Goal: Check status

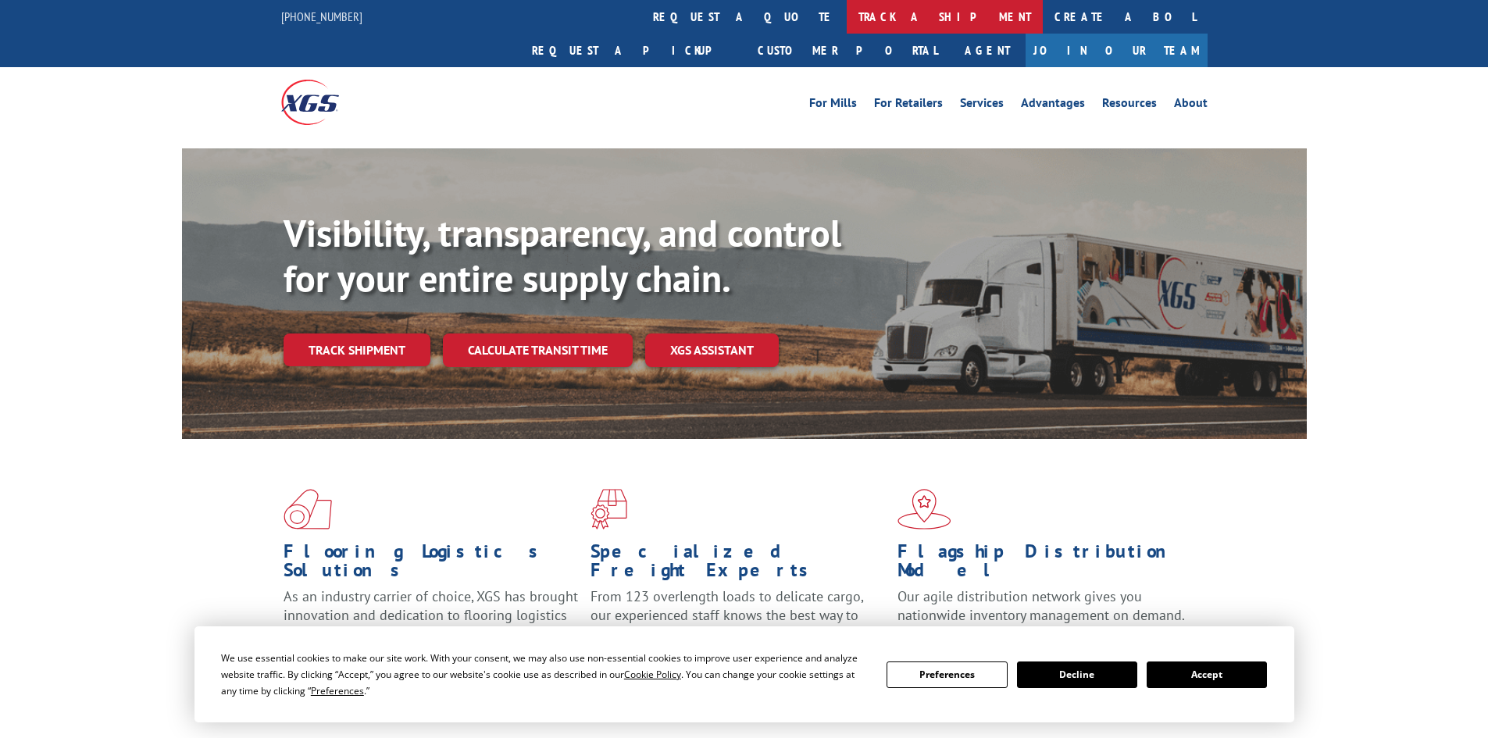
click at [847, 16] on link "track a shipment" at bounding box center [945, 17] width 196 height 34
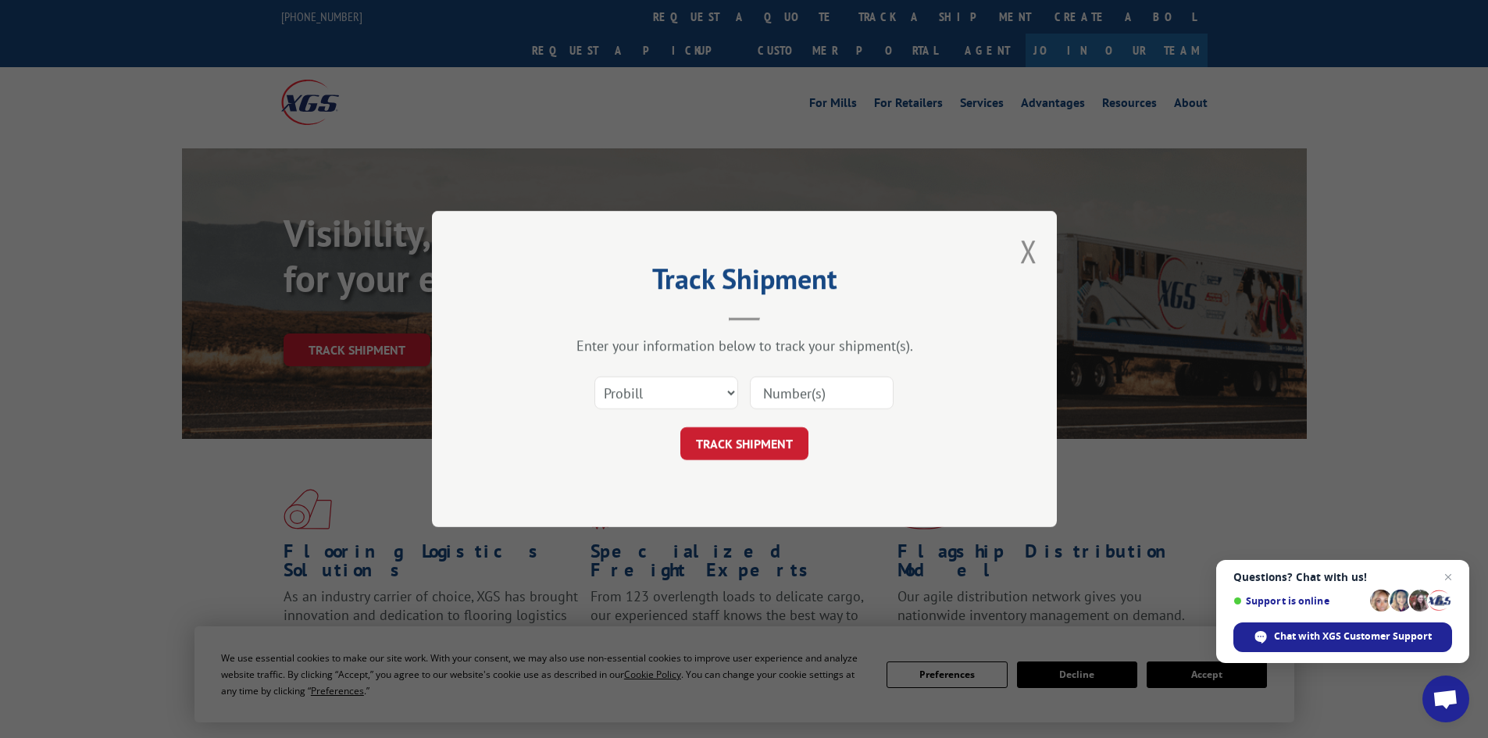
click at [853, 395] on input at bounding box center [822, 393] width 144 height 33
type input "2848629"
click at [727, 441] on button "TRACK SHIPMENT" at bounding box center [744, 443] width 128 height 33
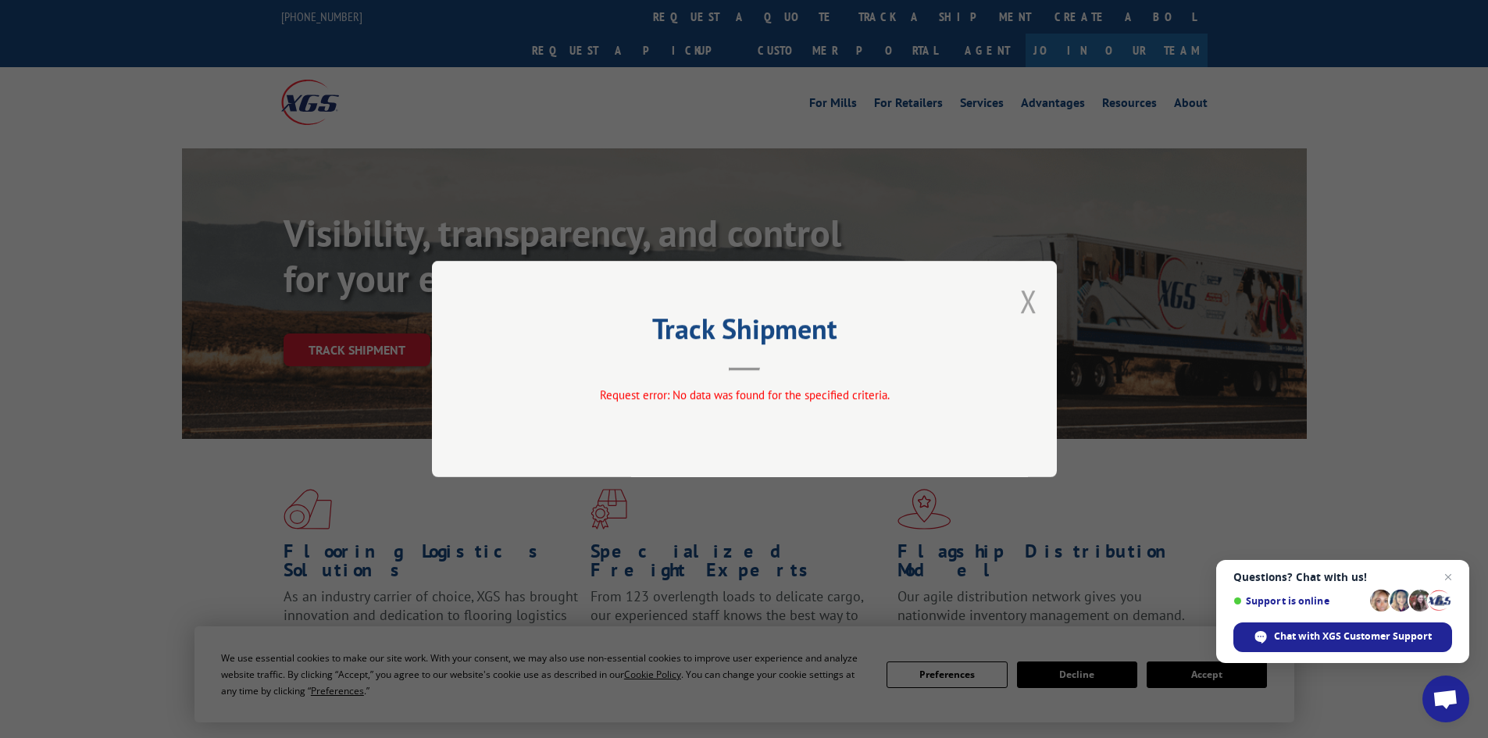
click at [1032, 301] on button "Close modal" at bounding box center [1028, 300] width 17 height 41
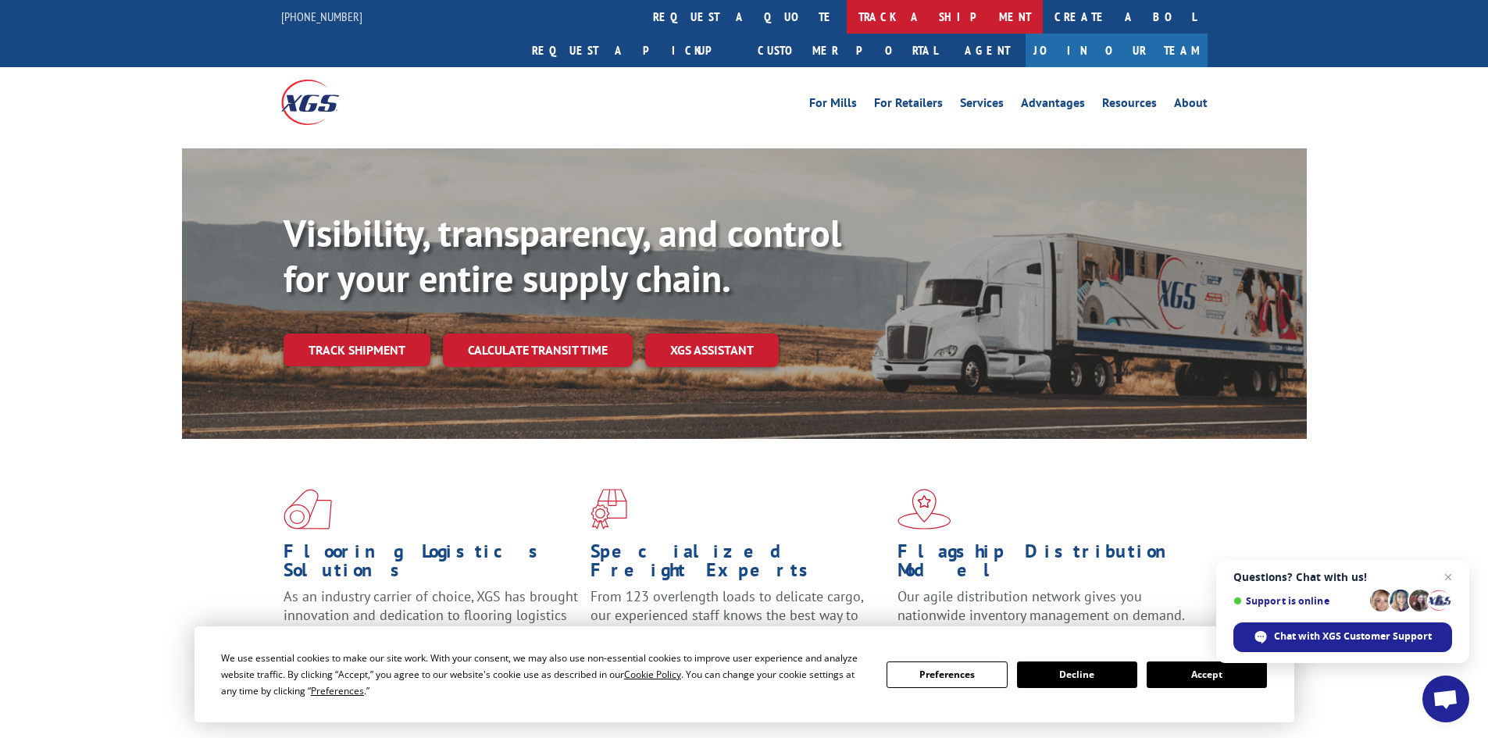
click at [847, 19] on link "track a shipment" at bounding box center [945, 17] width 196 height 34
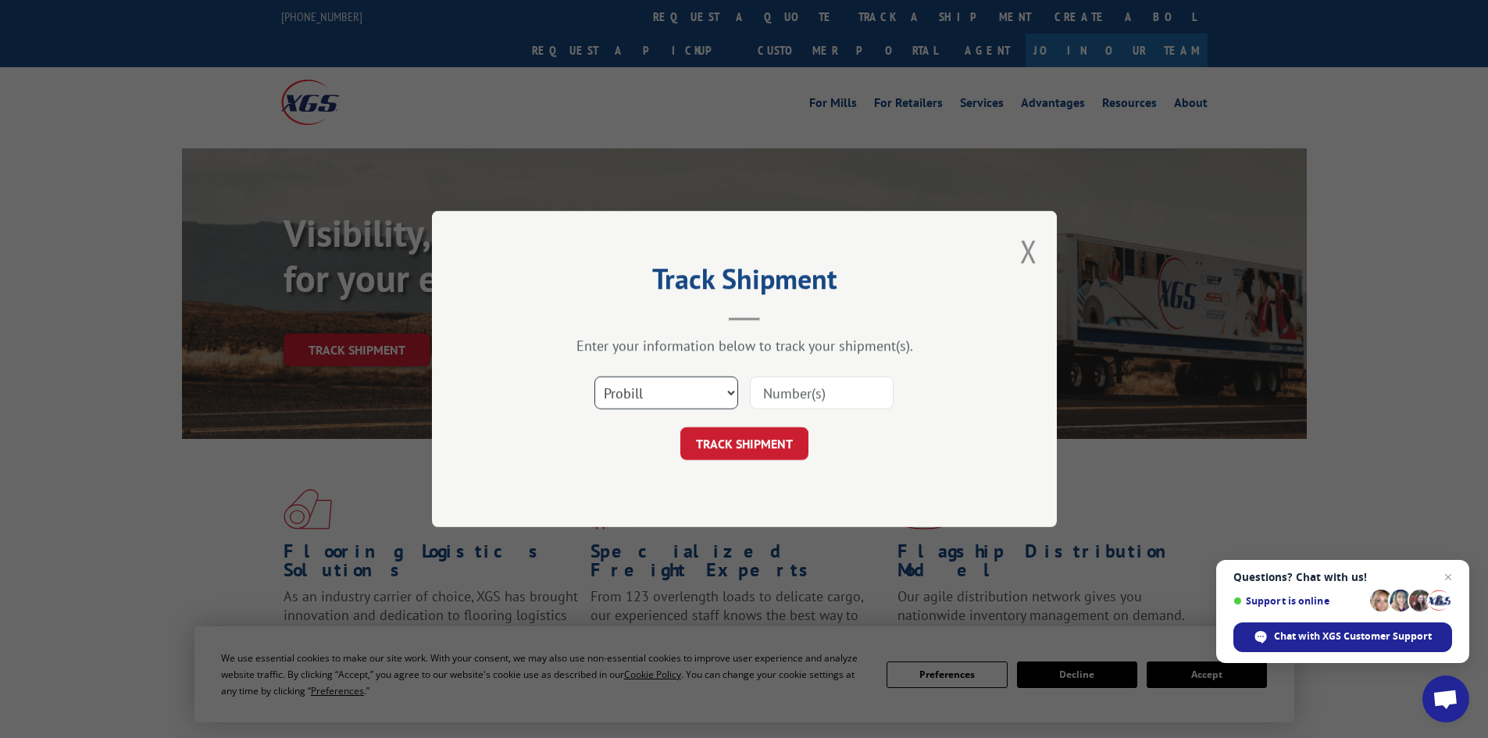
click at [729, 394] on select "Select category... Probill BOL PO" at bounding box center [667, 393] width 144 height 33
select select "bol"
click at [595, 377] on select "Select category... Probill BOL PO" at bounding box center [667, 393] width 144 height 33
click at [816, 398] on input at bounding box center [822, 393] width 144 height 33
type input "2848629"
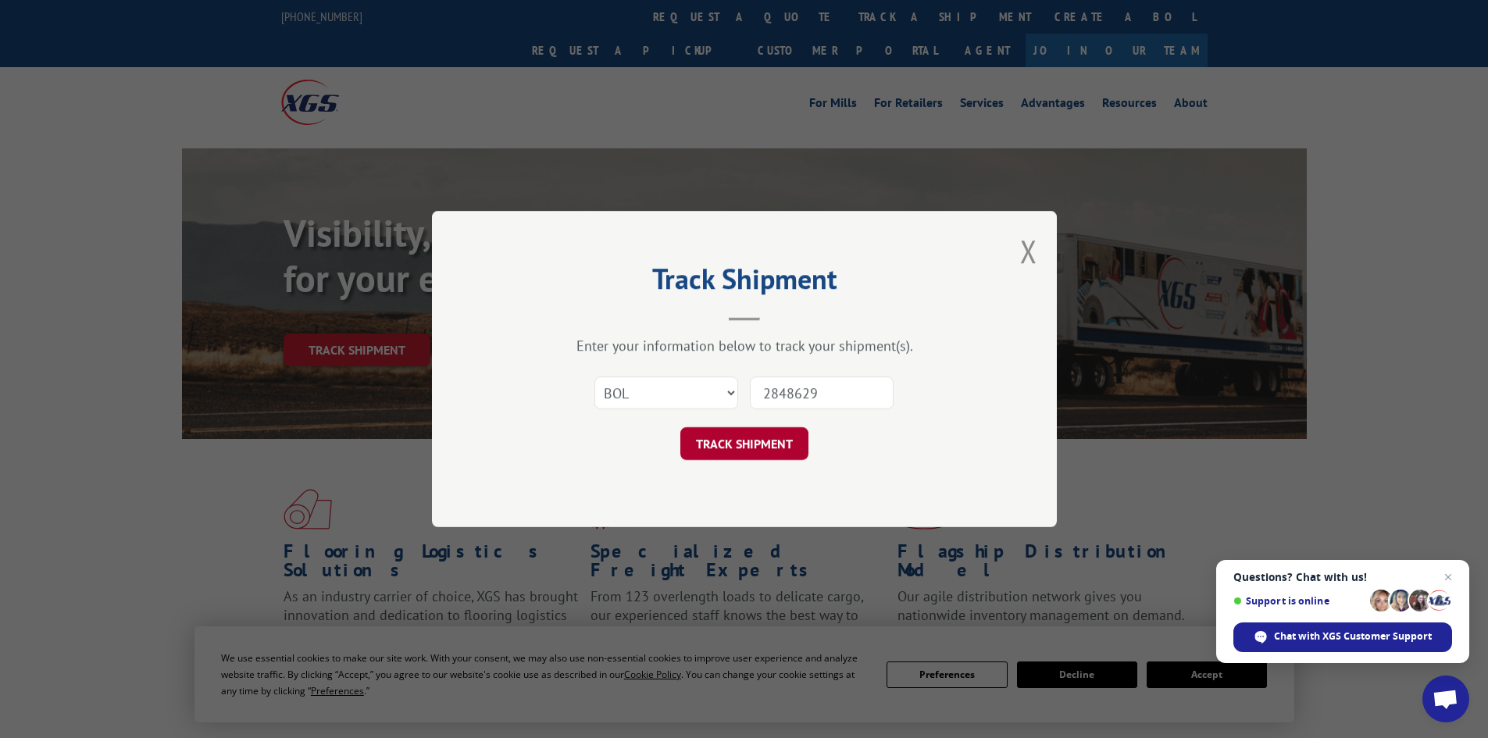
click at [760, 445] on button "TRACK SHIPMENT" at bounding box center [744, 443] width 128 height 33
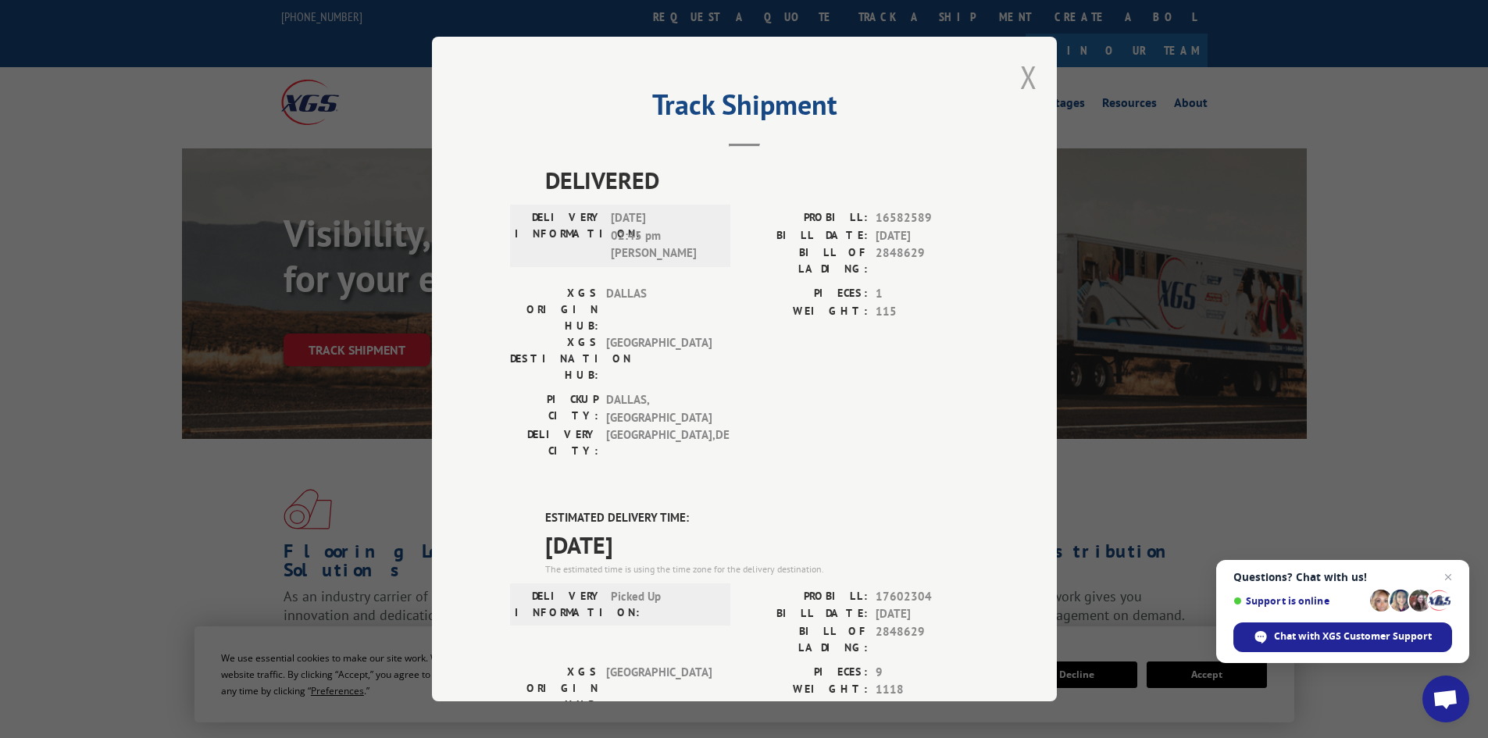
click at [1030, 70] on button "Close modal" at bounding box center [1028, 76] width 17 height 41
